Goal: Information Seeking & Learning: Learn about a topic

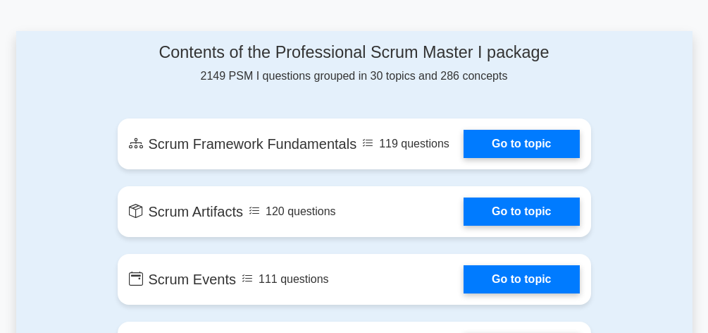
scroll to position [746, 0]
click at [547, 144] on link "Go to topic" at bounding box center [522, 144] width 116 height 28
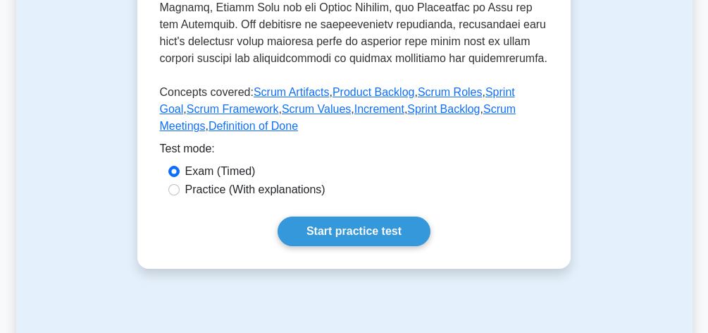
scroll to position [729, 0]
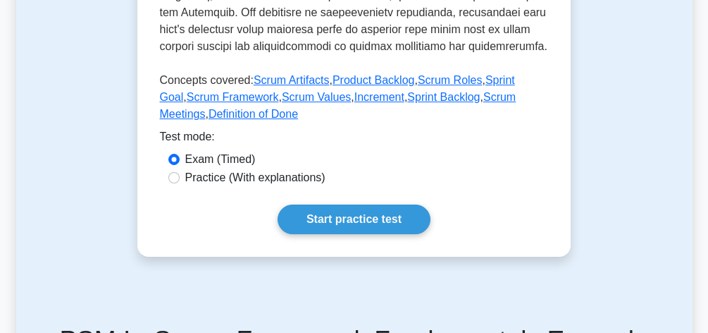
click at [371, 234] on link "Start practice test" at bounding box center [354, 219] width 153 height 30
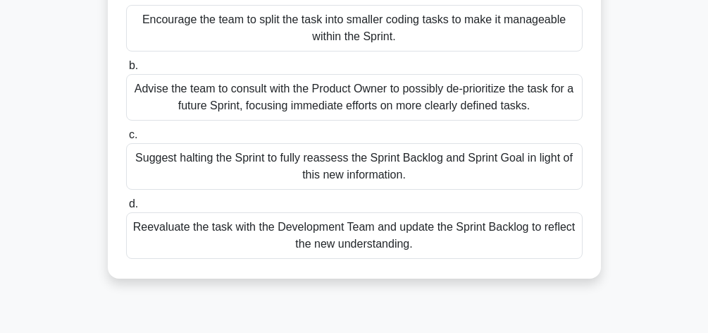
scroll to position [193, 0]
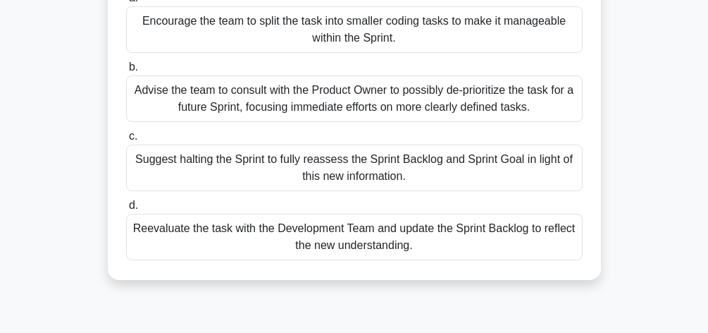
click at [384, 238] on div "Reevaluate the task with the Development Team and update the Sprint Backlog to …" at bounding box center [354, 237] width 457 height 47
click at [126, 210] on input "d. Reevaluate the task with the Development Team and update the Sprint Backlog …" at bounding box center [126, 205] width 0 height 9
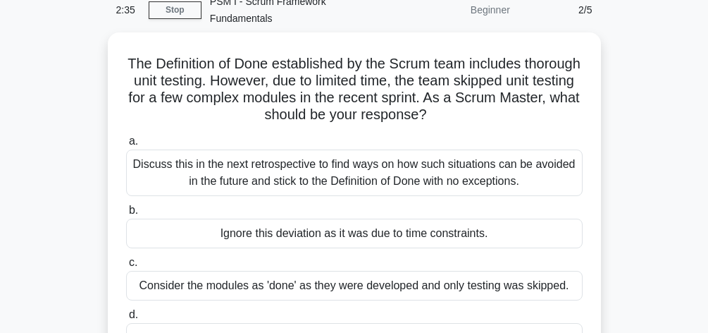
scroll to position [82, 0]
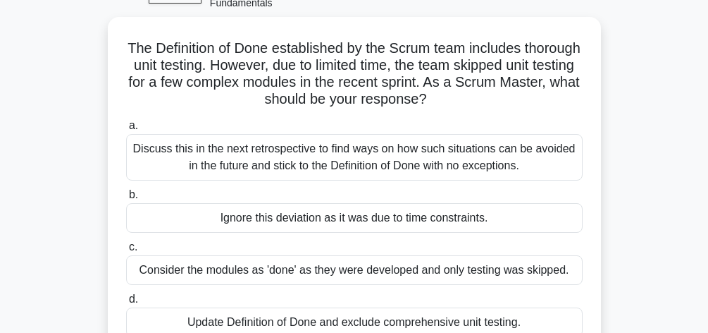
click at [658, 232] on div "The Definition of Done established by the Scrum team includes thorough unit tes…" at bounding box center [354, 195] width 677 height 357
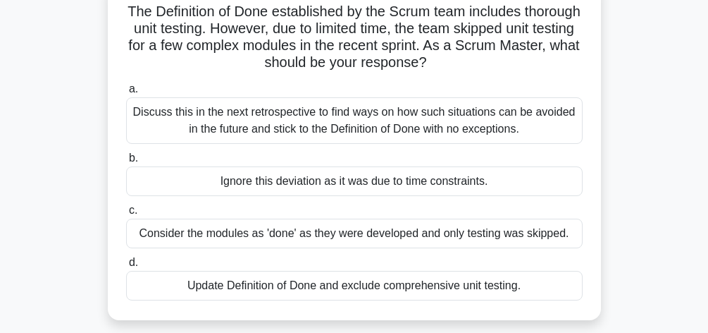
scroll to position [120, 0]
click at [409, 118] on div "Discuss this in the next retrospective to find ways on how such situations can …" at bounding box center [354, 120] width 457 height 47
click at [126, 93] on input "a. Discuss this in the next retrospective to find ways on how such situations c…" at bounding box center [126, 88] width 0 height 9
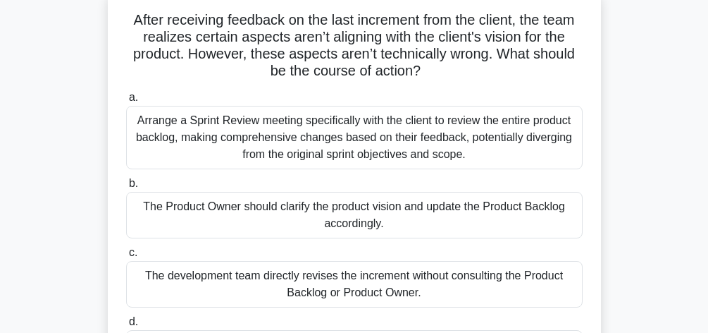
scroll to position [113, 0]
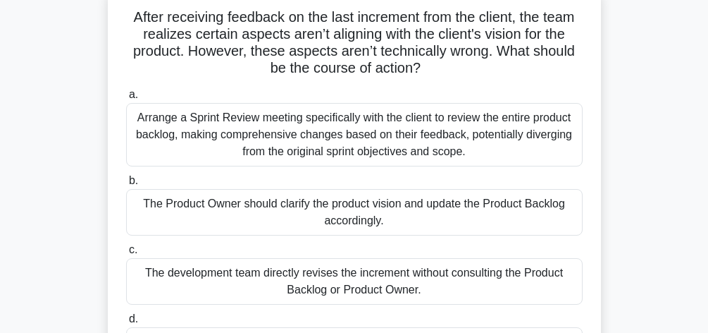
click at [42, 300] on div "After receiving feedback on the last increment from the client, the team realiz…" at bounding box center [354, 198] width 677 height 424
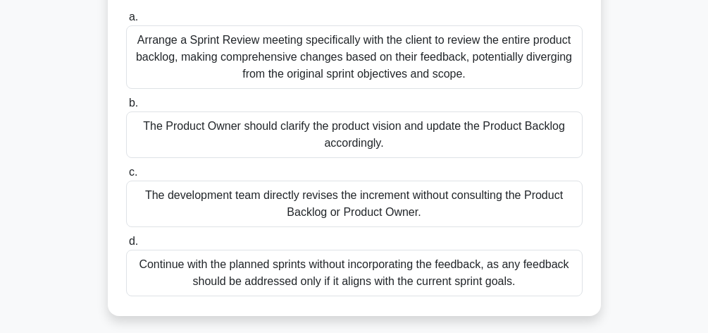
scroll to position [195, 0]
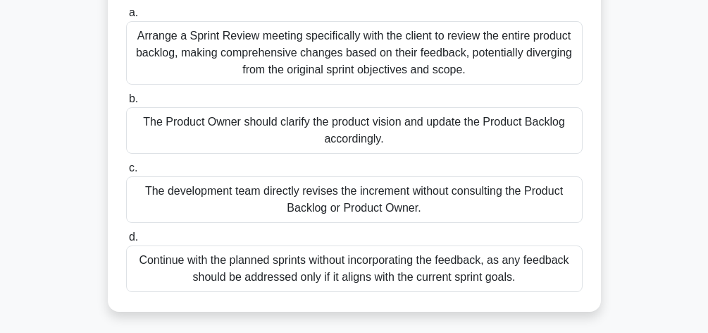
click at [365, 128] on div "The Product Owner should clarify the product vision and update the Product Back…" at bounding box center [354, 130] width 457 height 47
click at [126, 104] on input "b. The Product Owner should clarify the product vision and update the Product B…" at bounding box center [126, 98] width 0 height 9
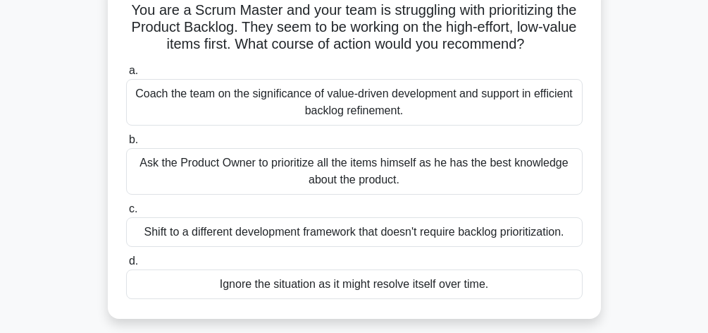
scroll to position [116, 0]
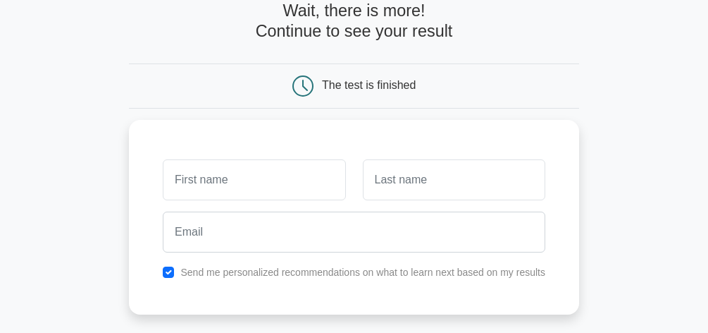
scroll to position [85, 0]
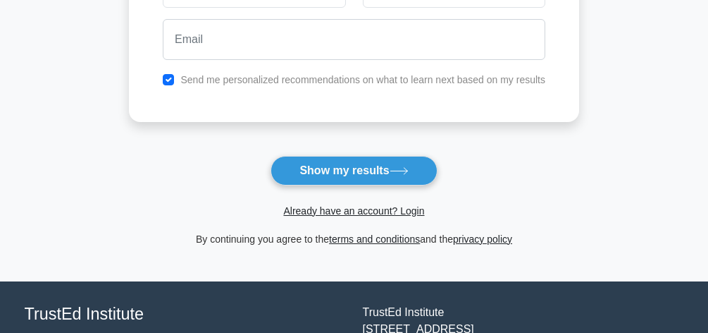
scroll to position [271, 0]
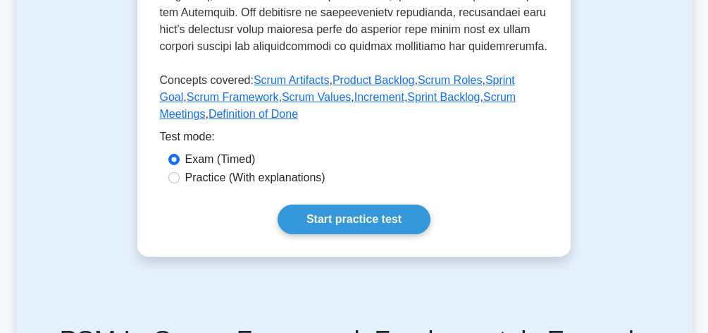
scroll to position [729, 0]
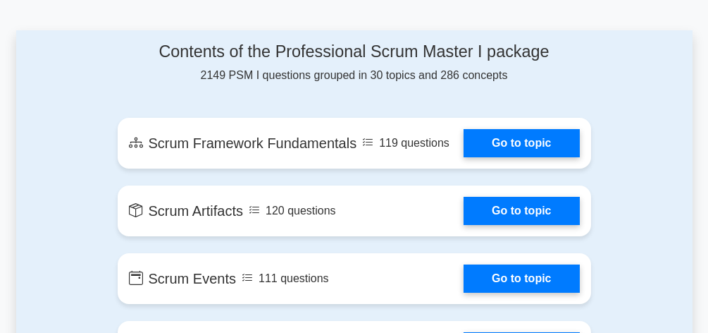
scroll to position [747, 0]
